Goal: Find specific page/section: Find specific page/section

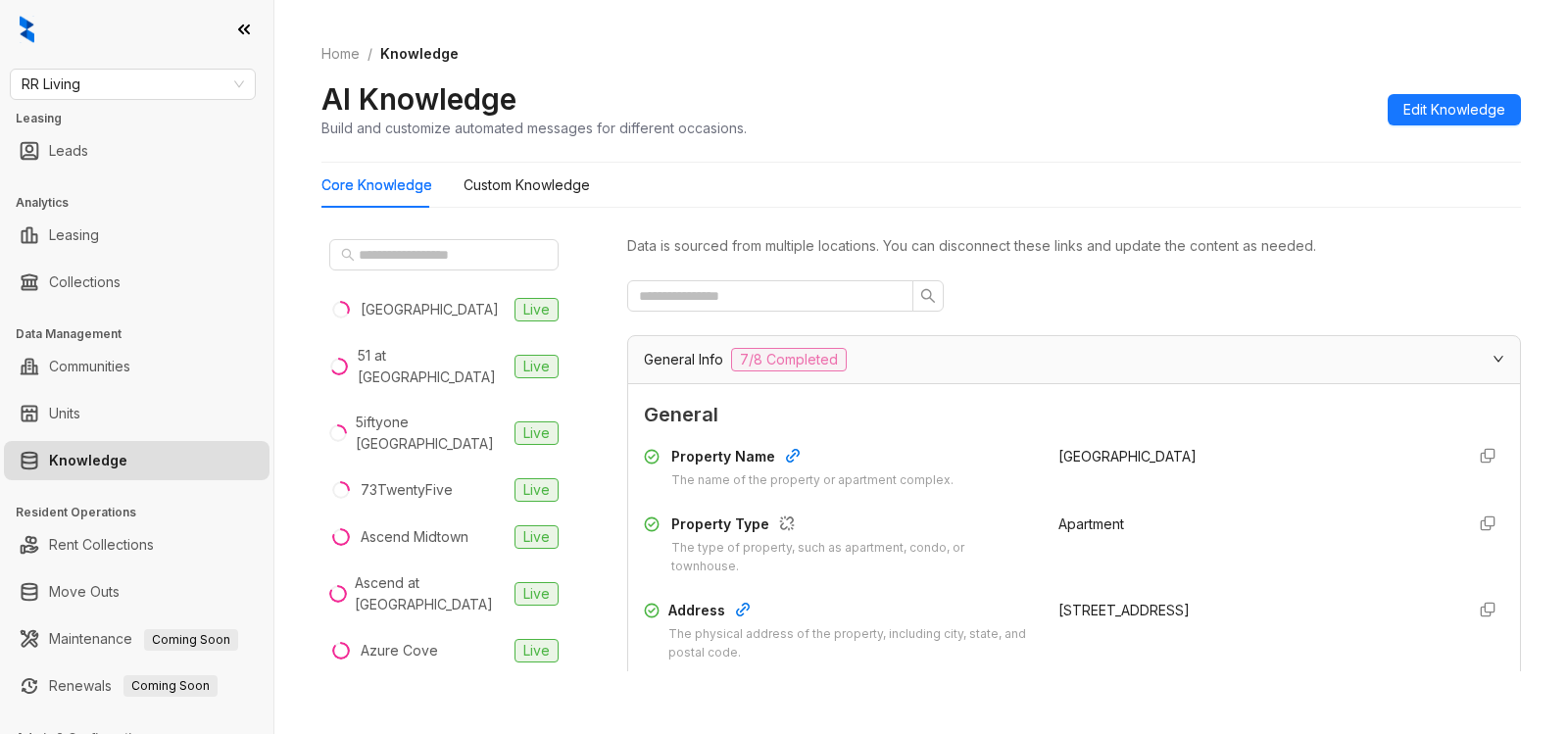
scroll to position [1640, 0]
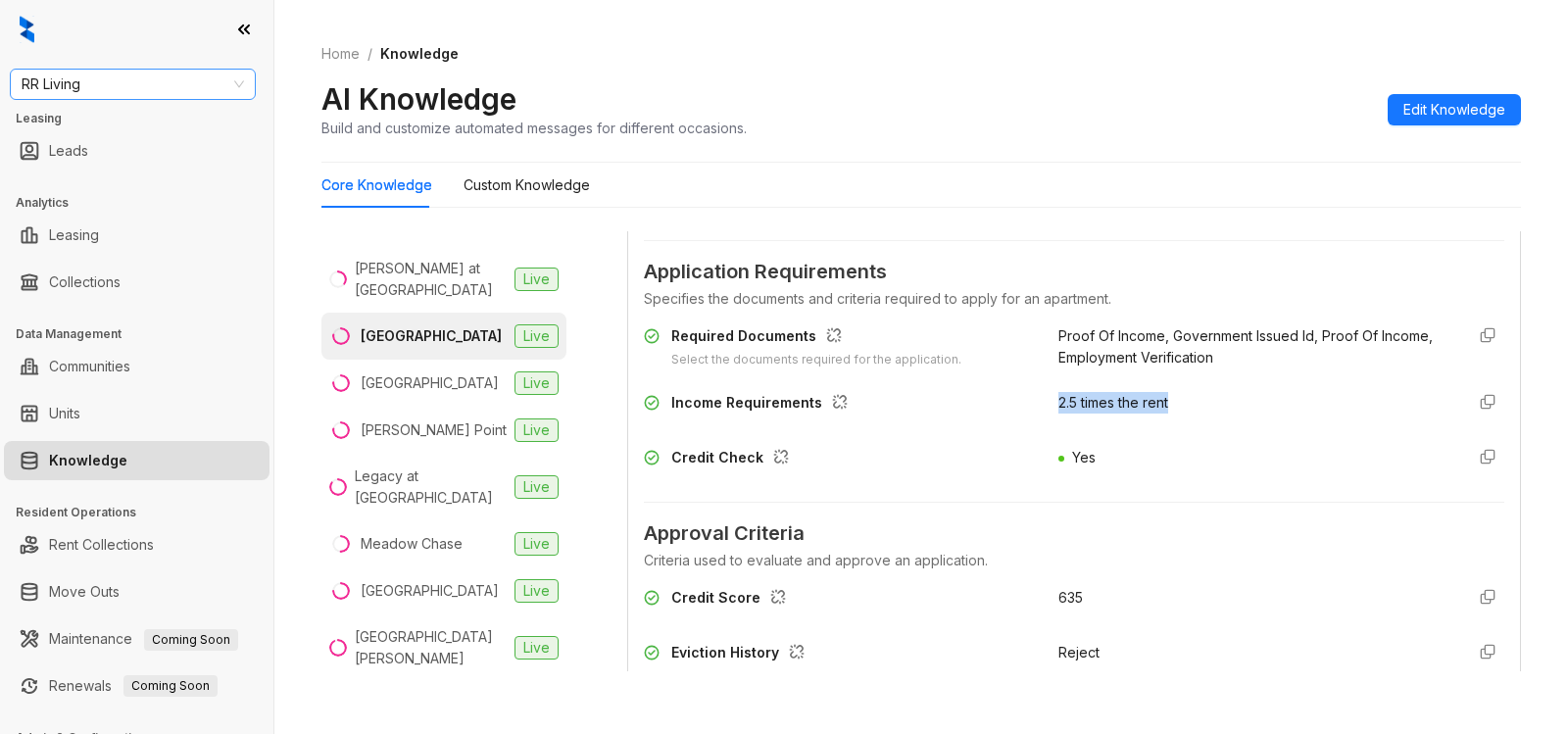
click at [147, 88] on span "RR Living" at bounding box center [133, 84] width 223 height 29
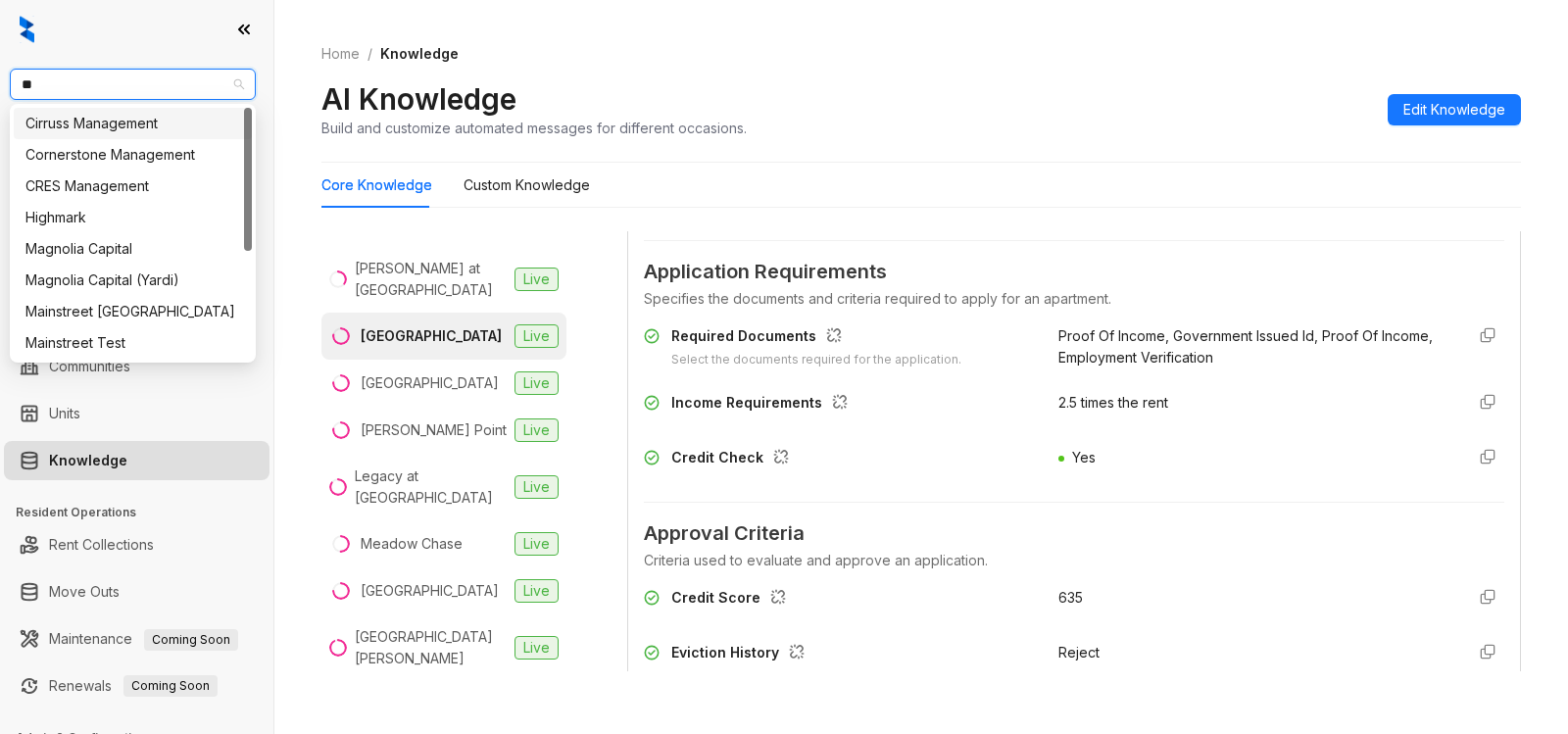
type input "***"
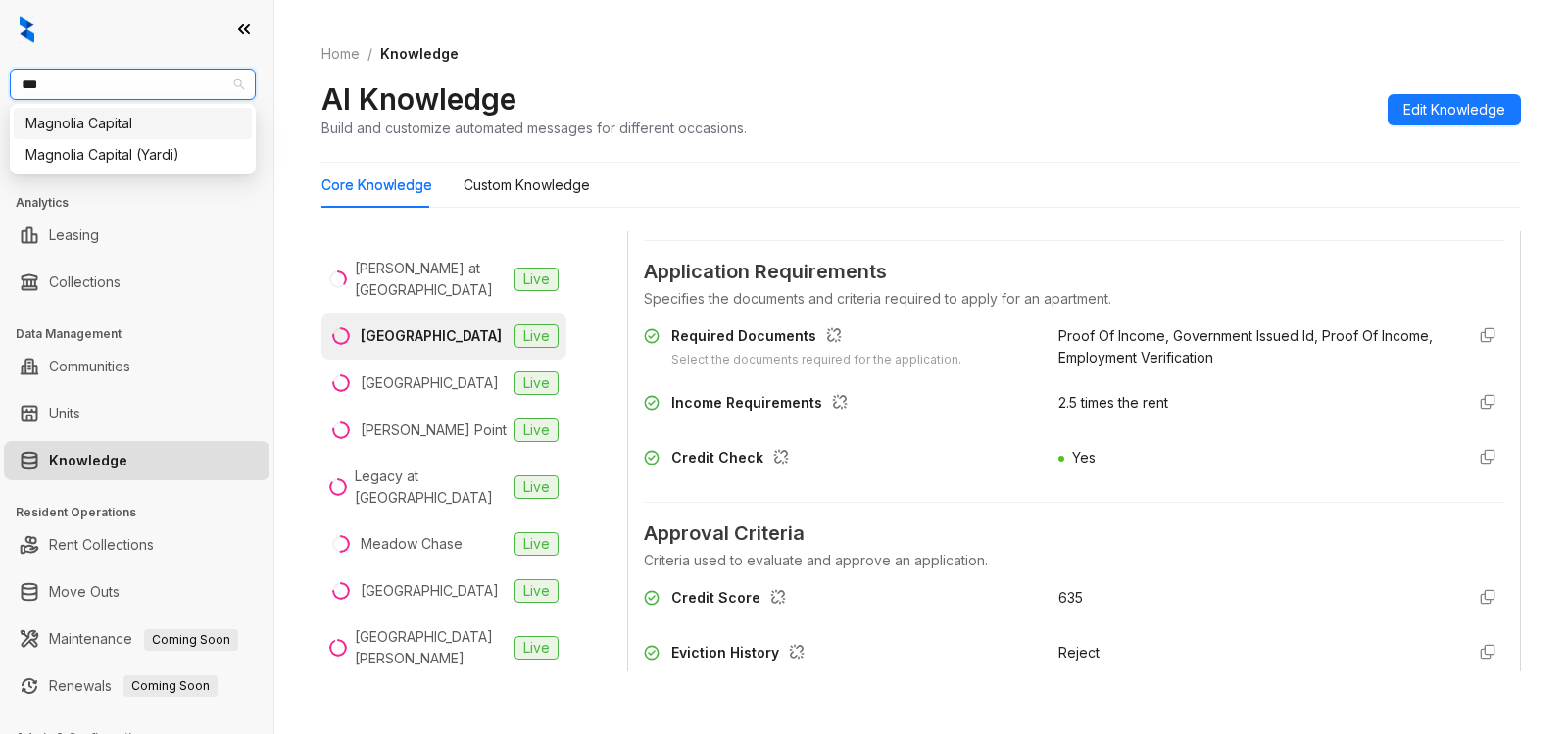
click at [117, 138] on div "Magnolia Capital" at bounding box center [133, 123] width 239 height 31
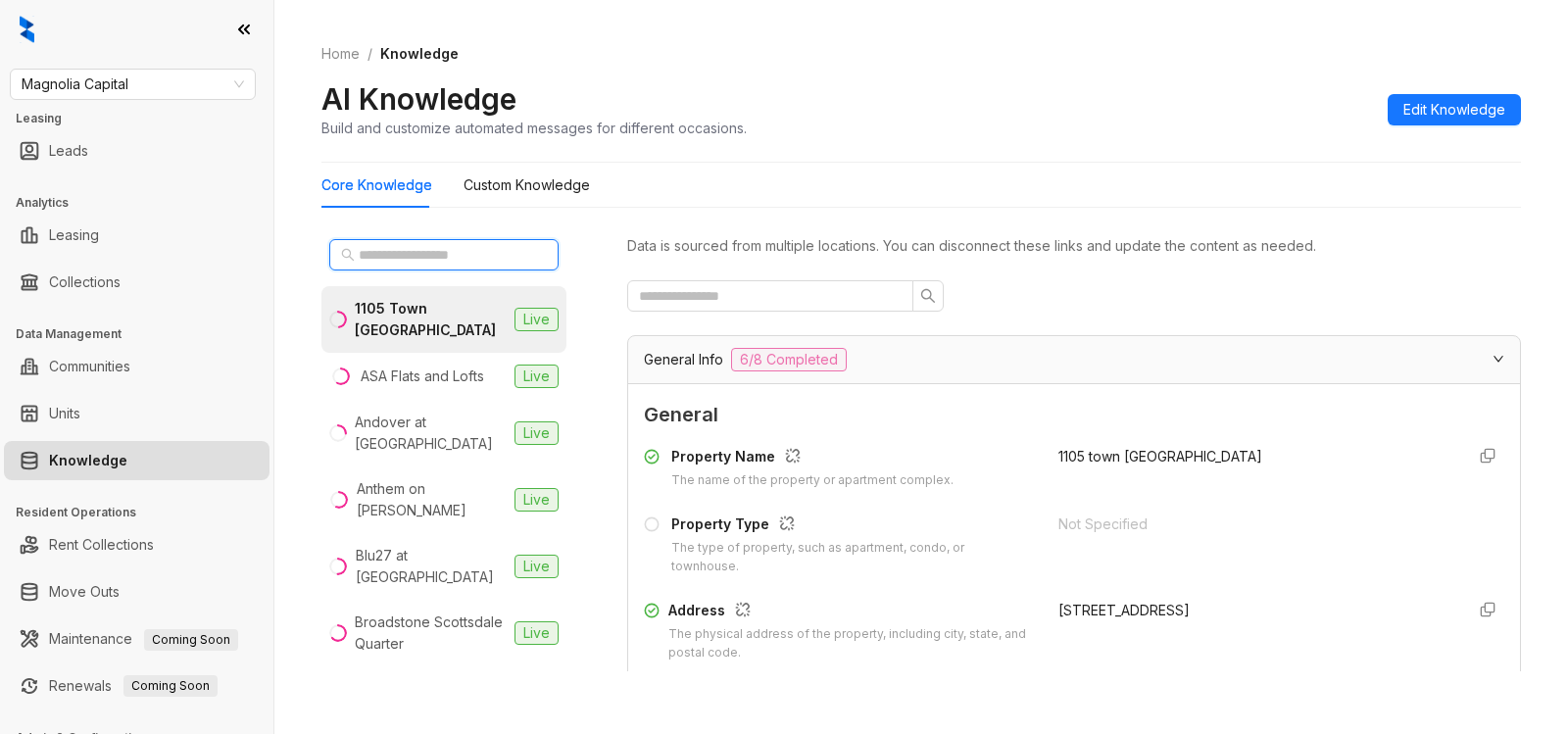
click at [416, 244] on input "text" at bounding box center [444, 255] width 173 height 22
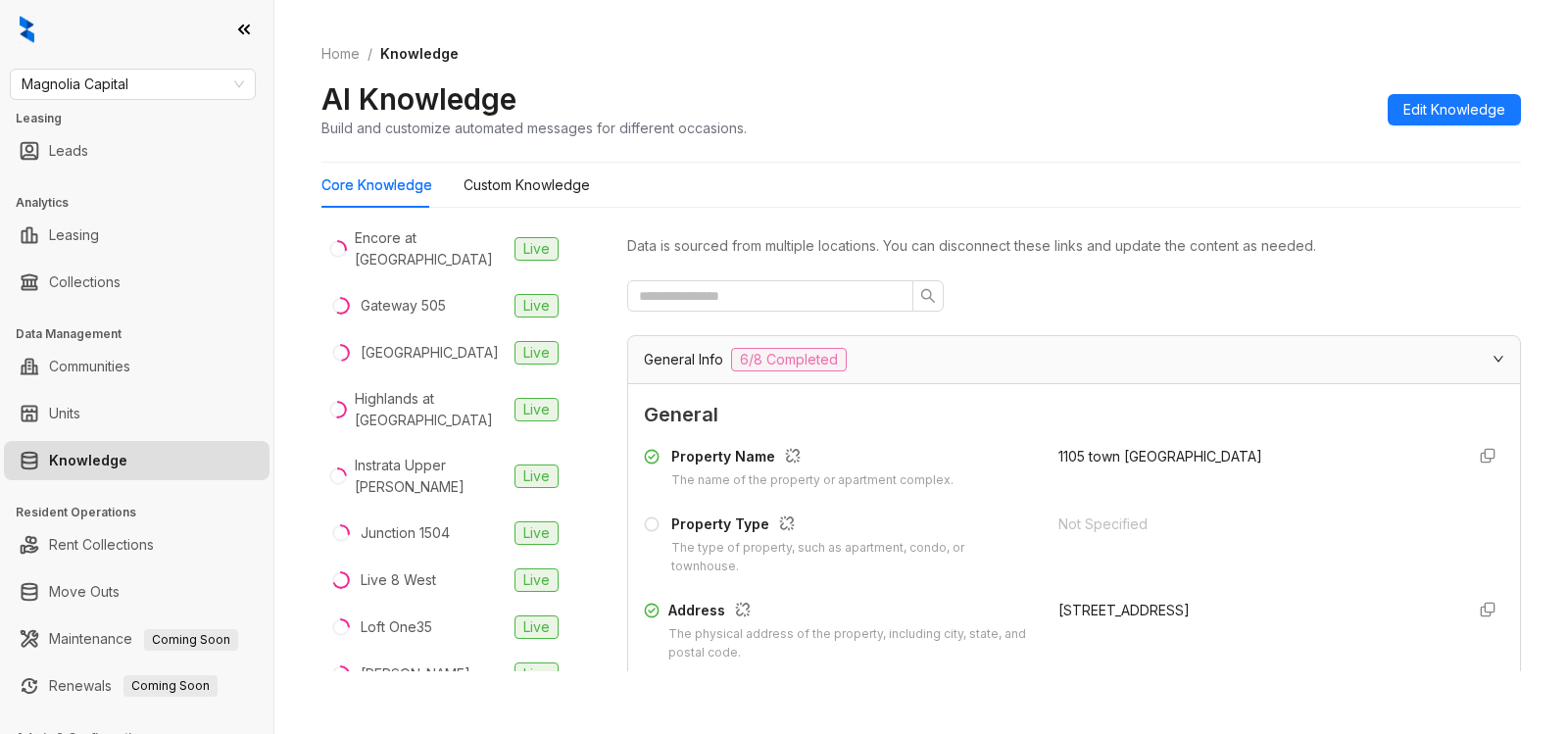
scroll to position [805, 0]
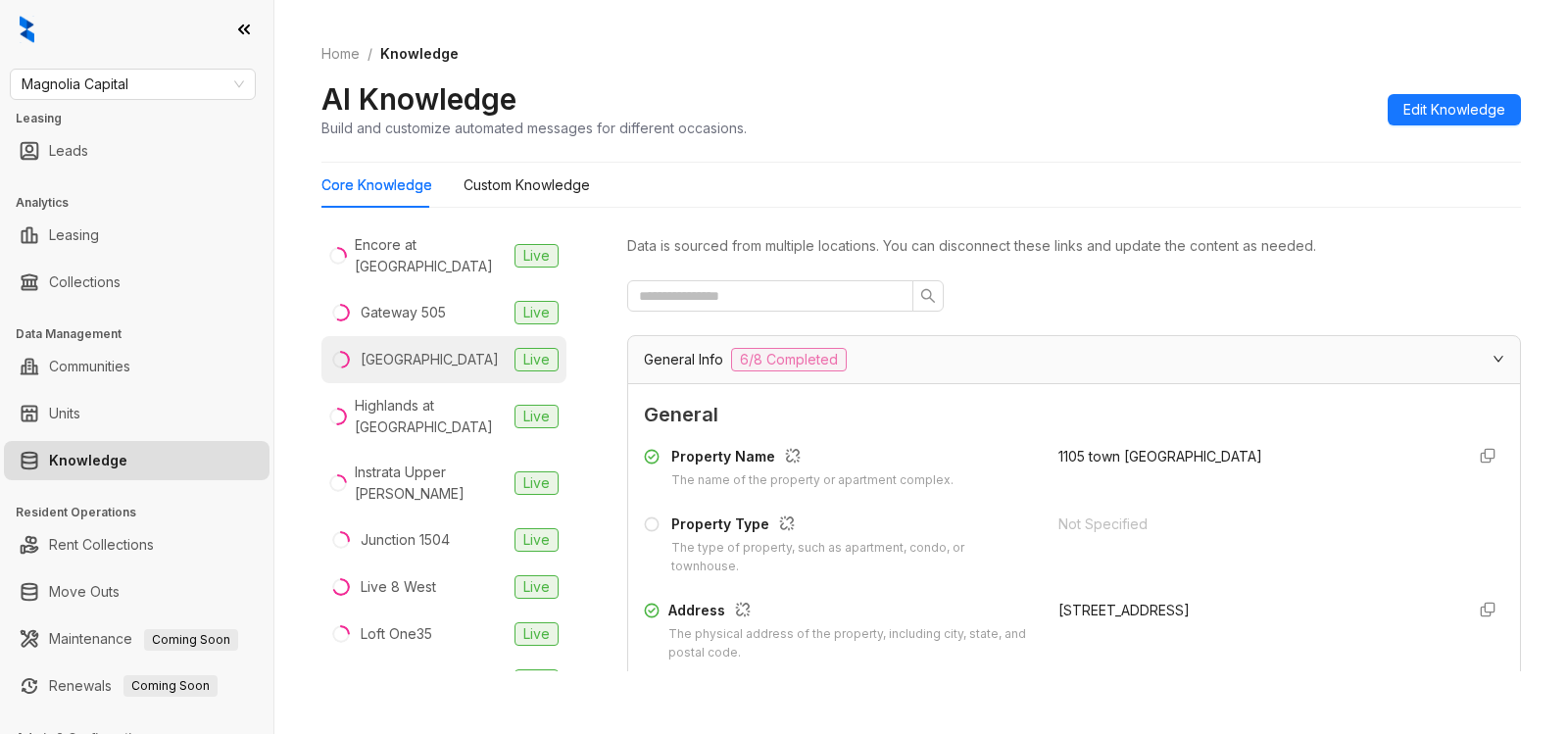
click at [398, 350] on div "[GEOGRAPHIC_DATA]" at bounding box center [429, 361] width 138 height 22
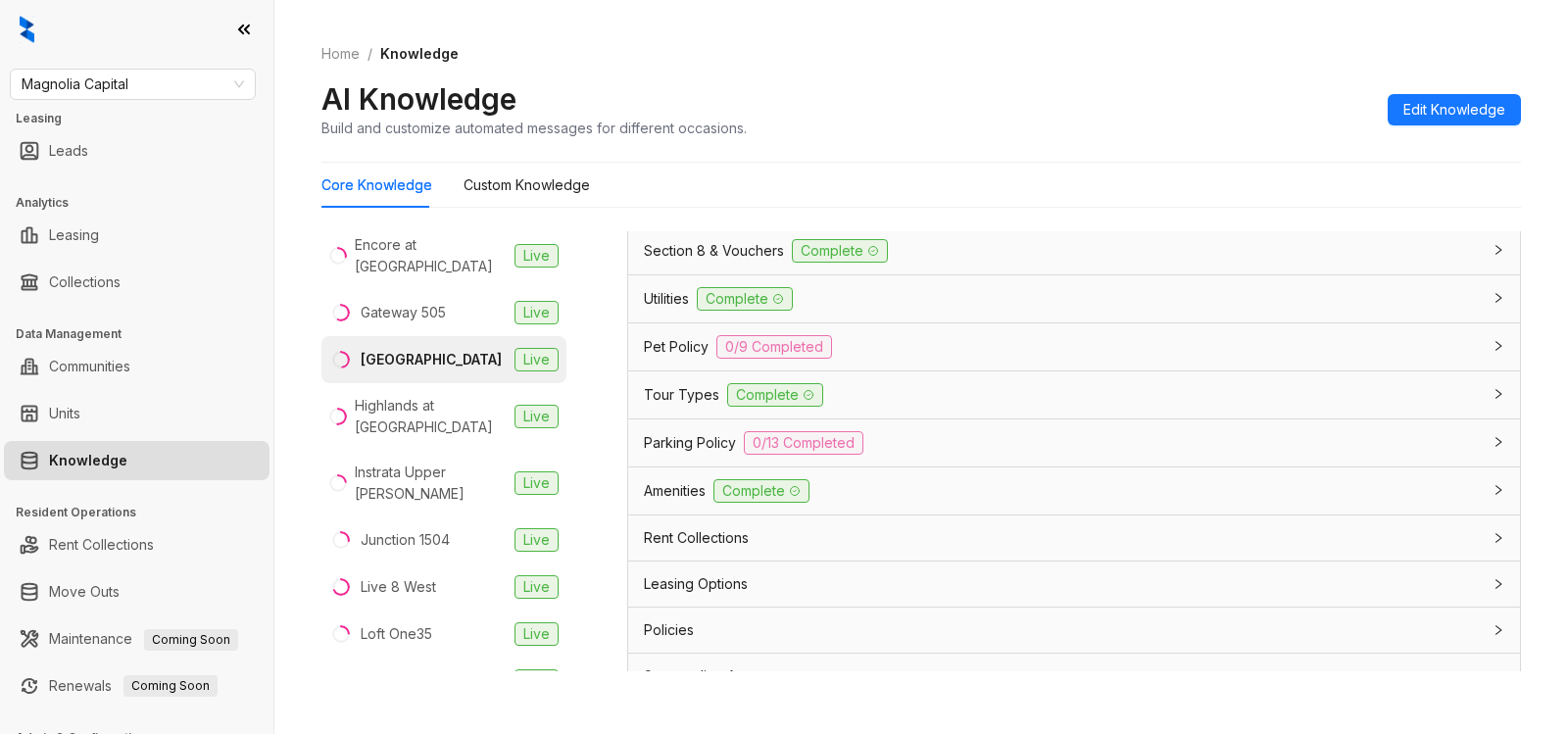
scroll to position [1549, 0]
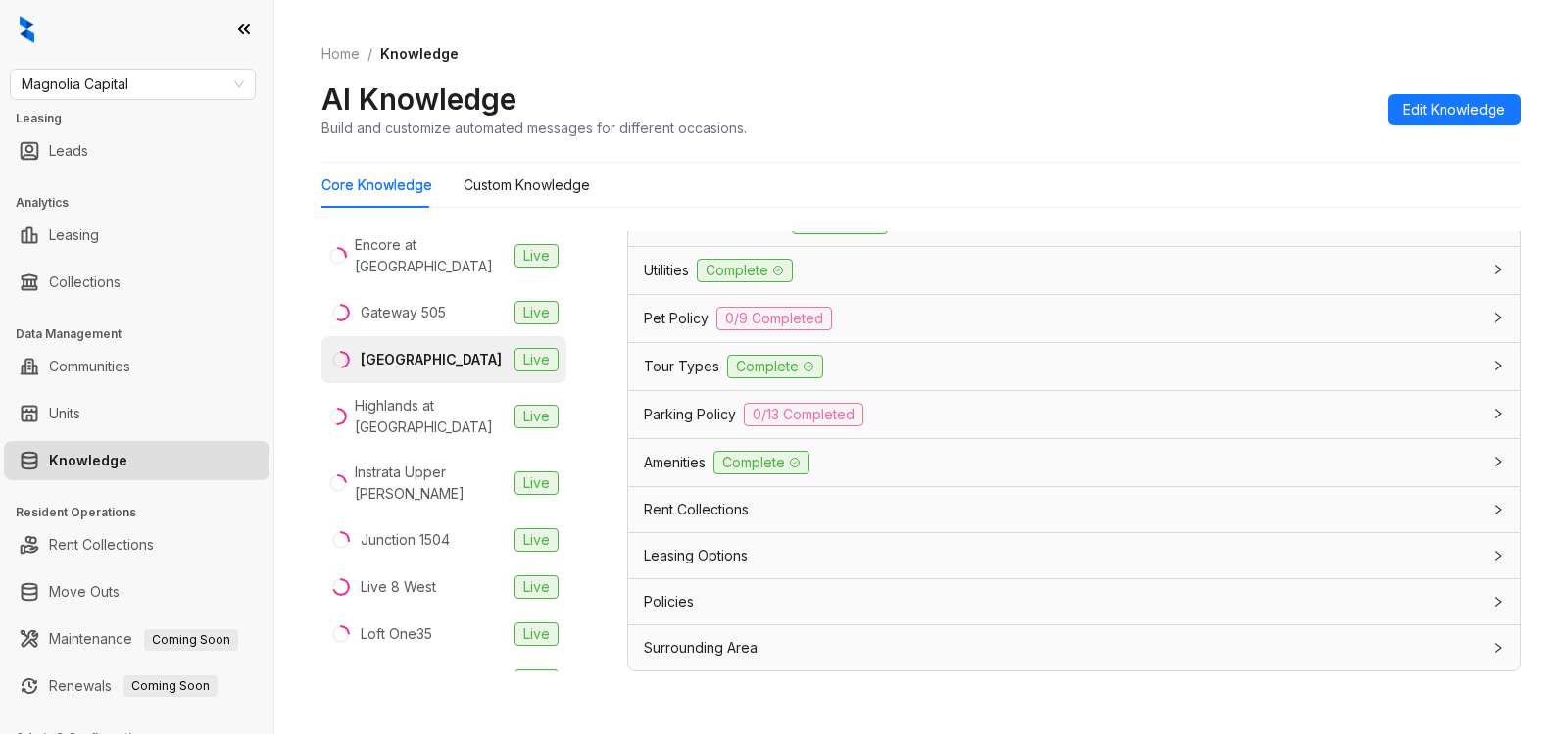
drag, startPoint x: 757, startPoint y: 548, endPoint x: 874, endPoint y: 605, distance: 130.1
click at [759, 547] on div "Leasing Options" at bounding box center [1062, 556] width 836 height 22
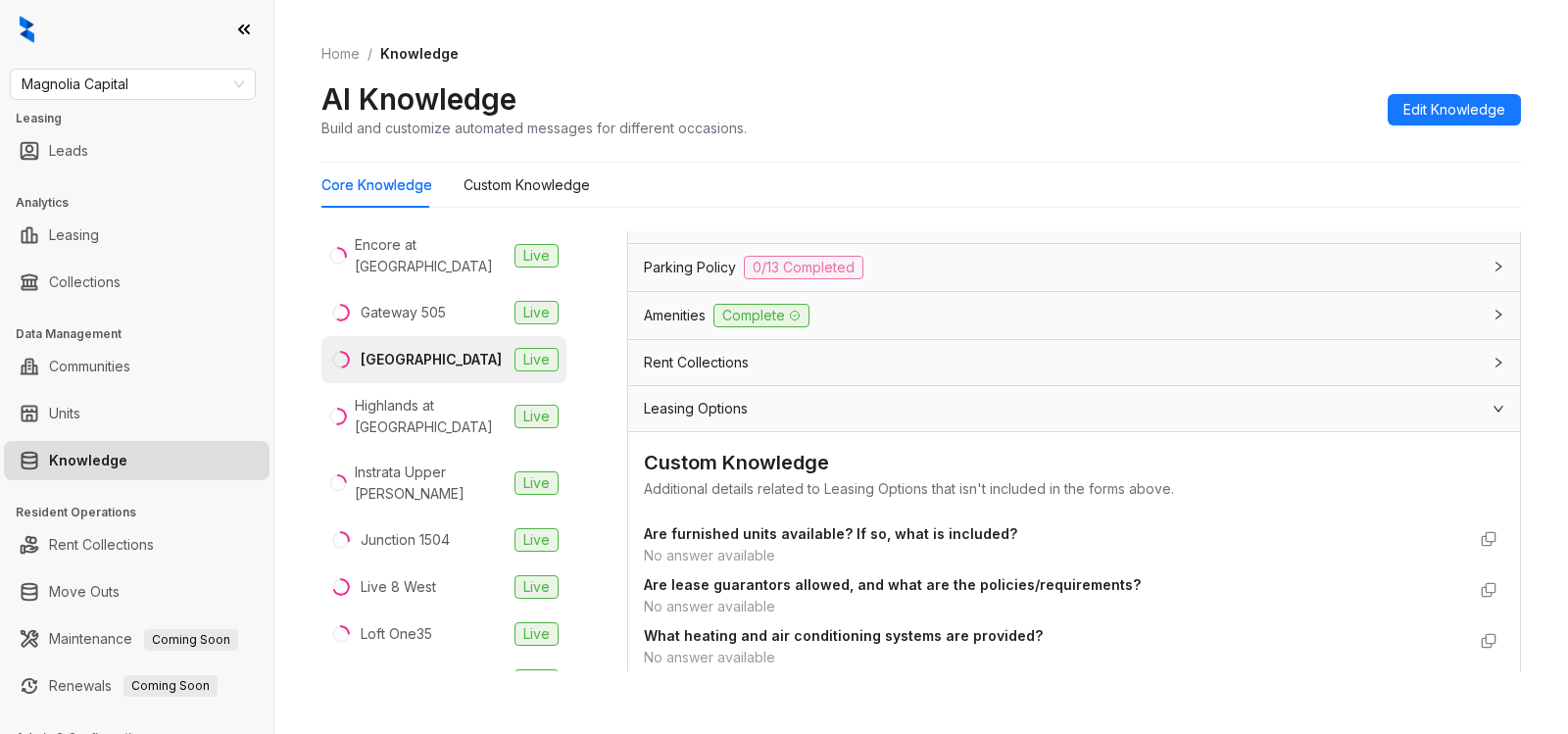
scroll to position [1754, 0]
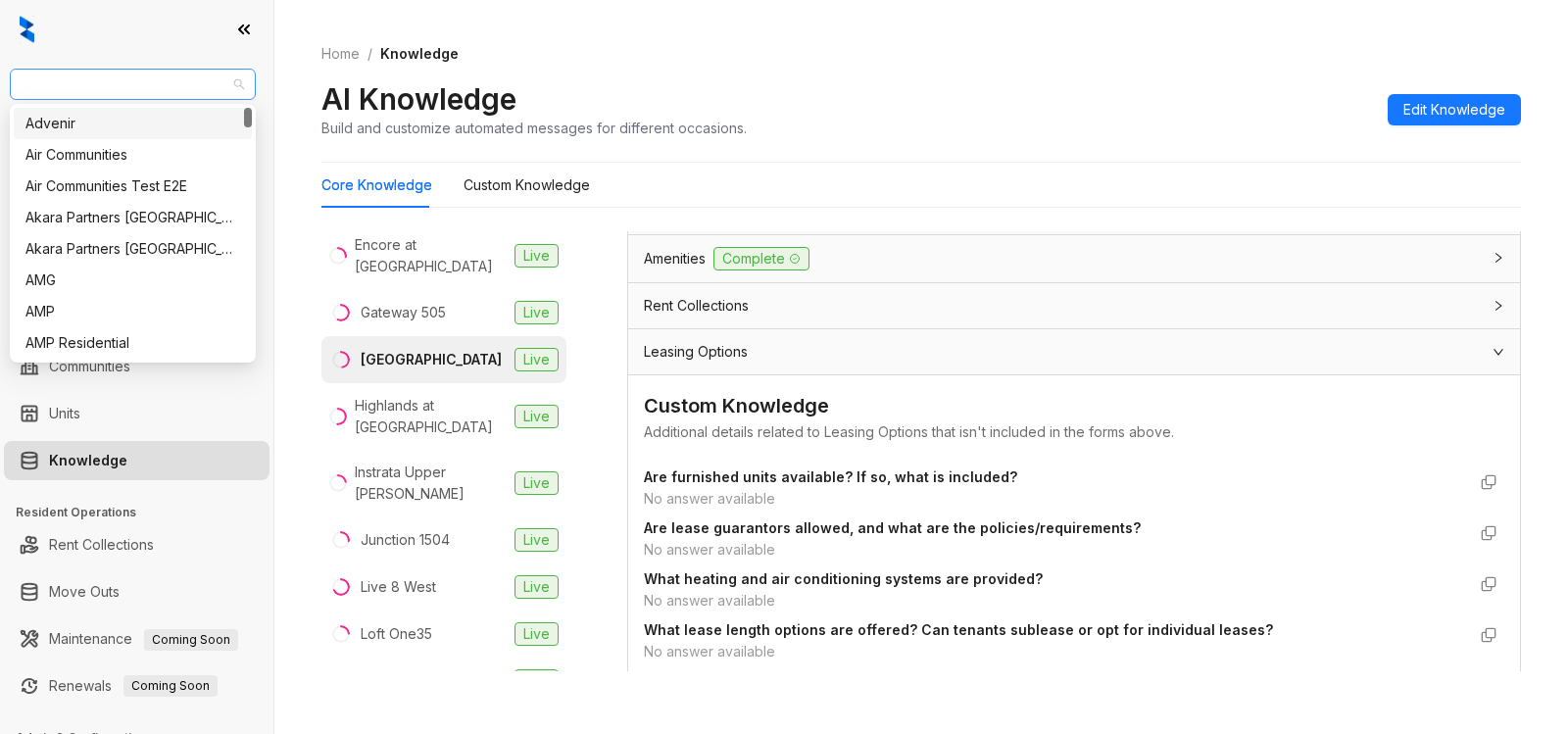
click at [152, 79] on span "Magnolia Capital" at bounding box center [133, 84] width 223 height 29
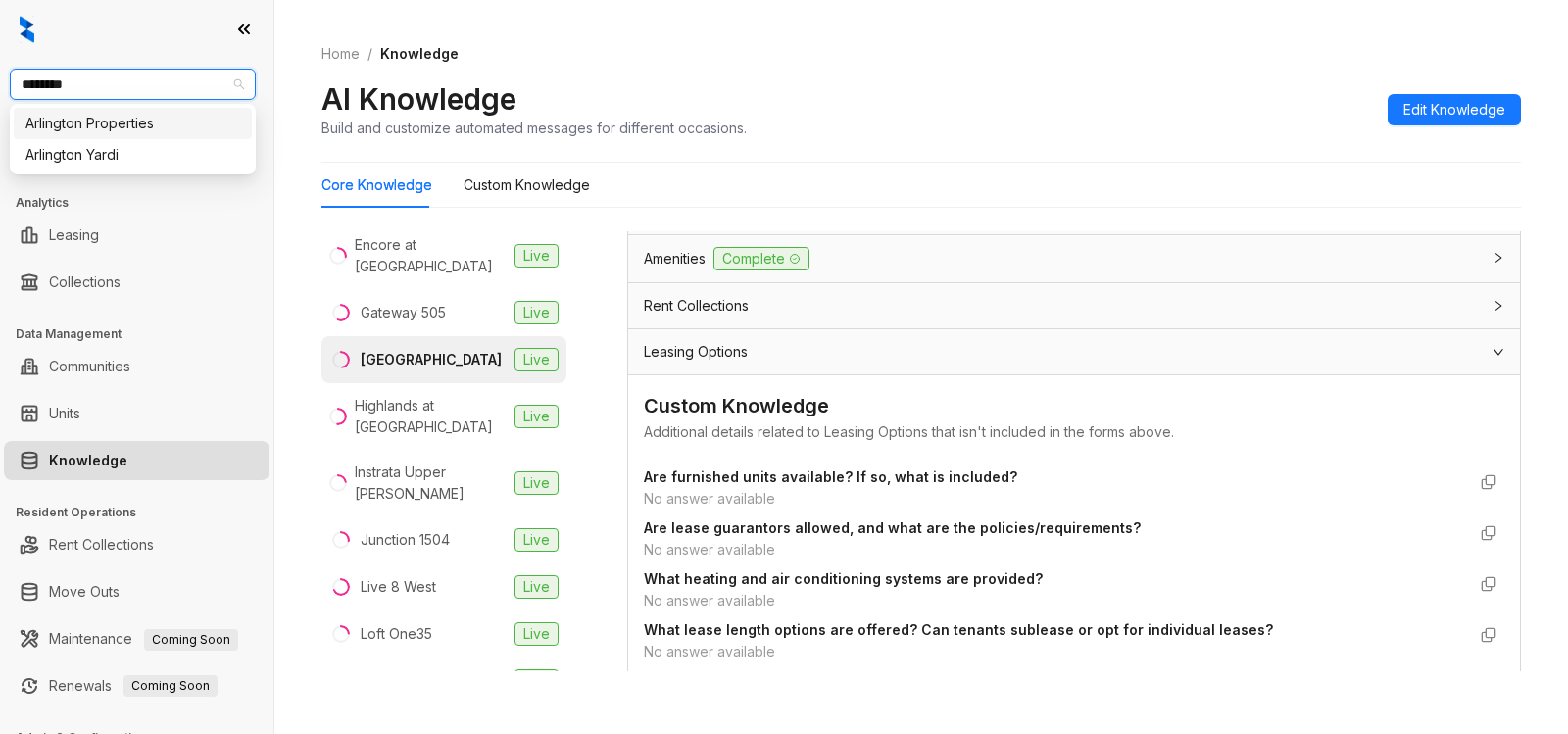
type input "*********"
click at [183, 127] on div "Arlington Properties" at bounding box center [133, 124] width 215 height 22
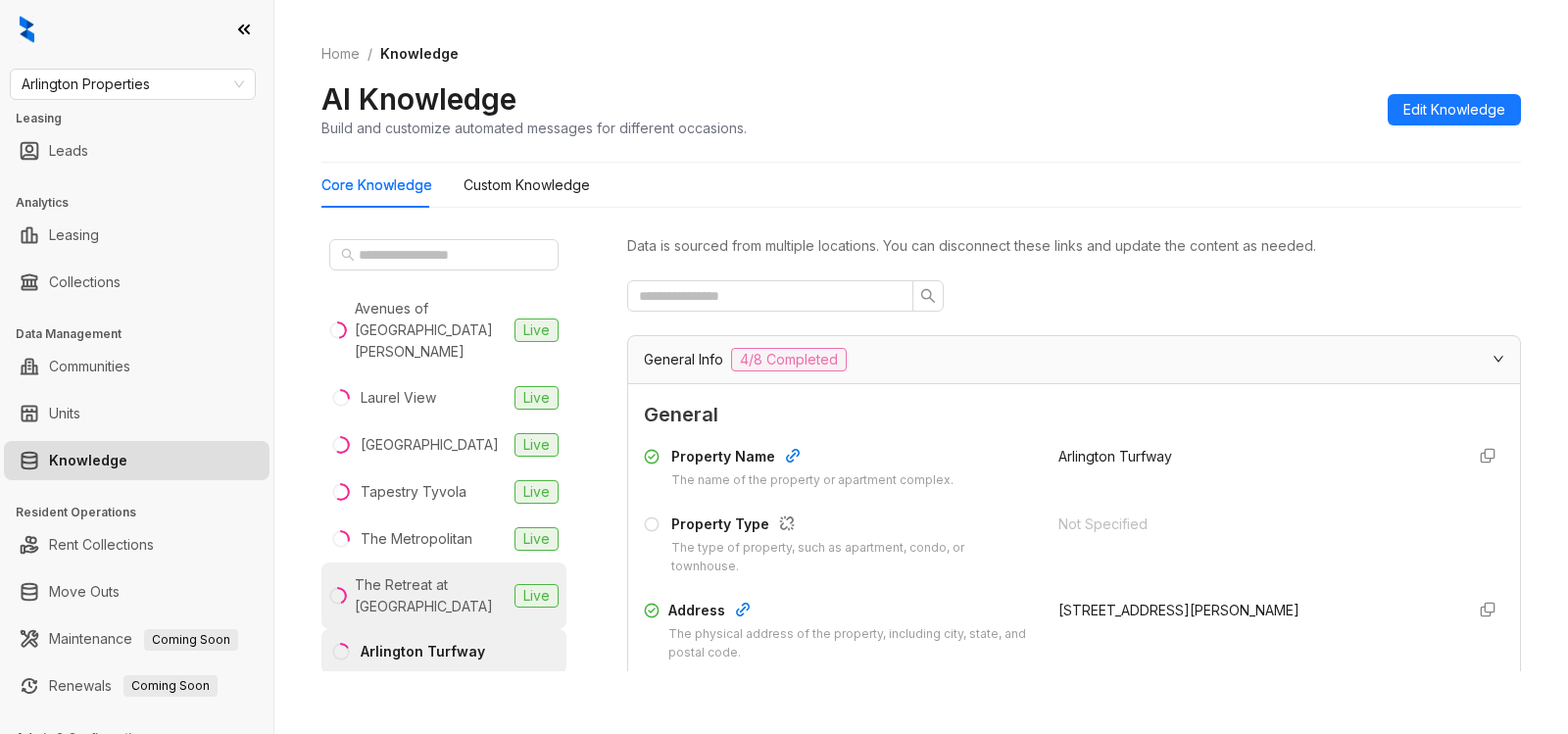
click at [435, 574] on div "The Retreat at Mountain Brook" at bounding box center [430, 595] width 152 height 43
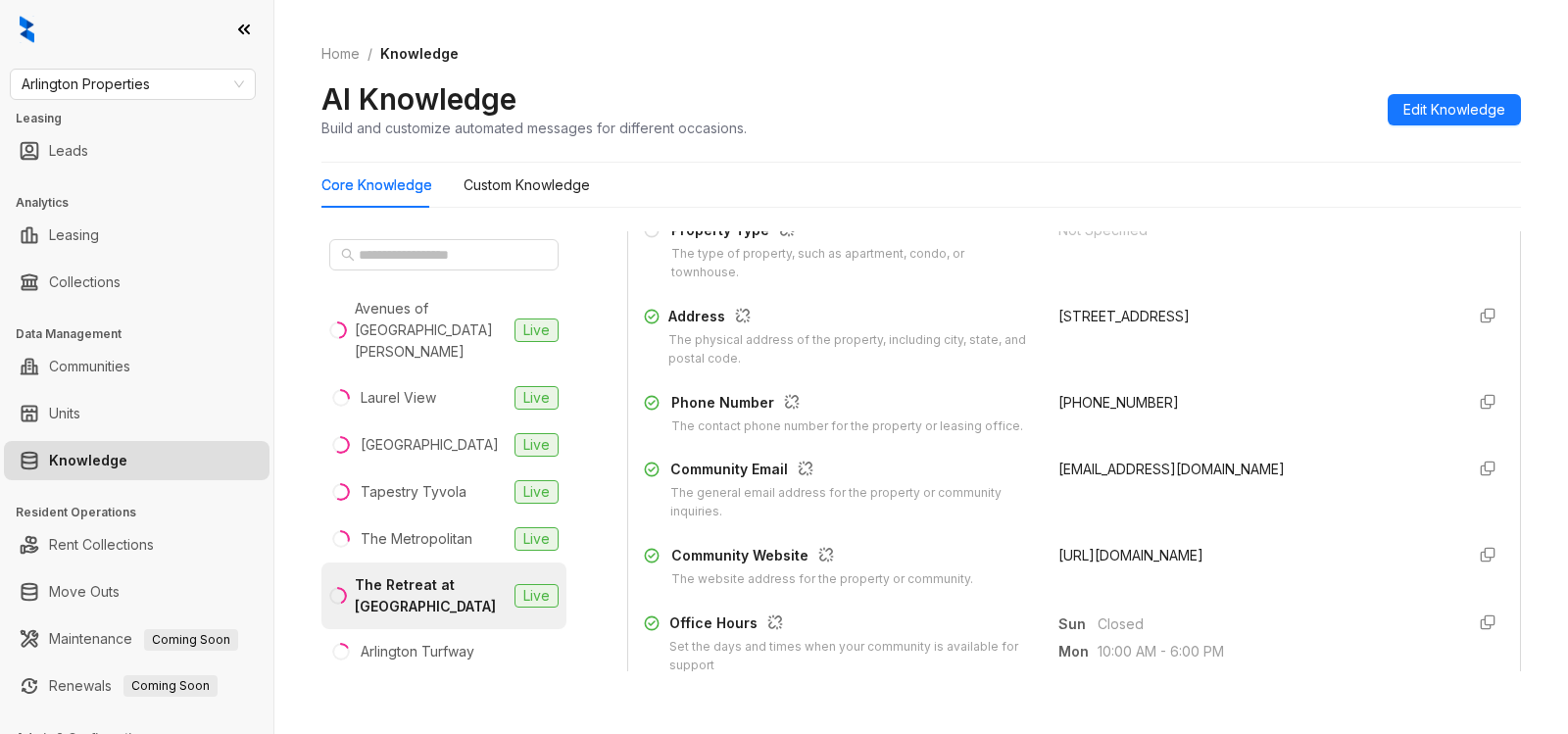
scroll to position [308, 0]
